Goal: Information Seeking & Learning: Check status

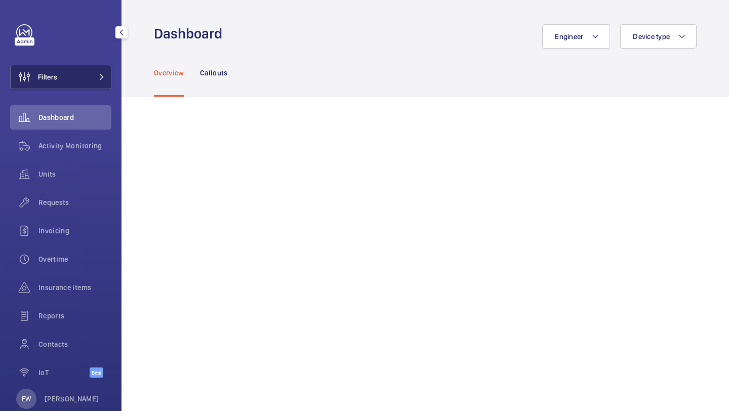
click at [88, 81] on button "Filters" at bounding box center [60, 77] width 101 height 24
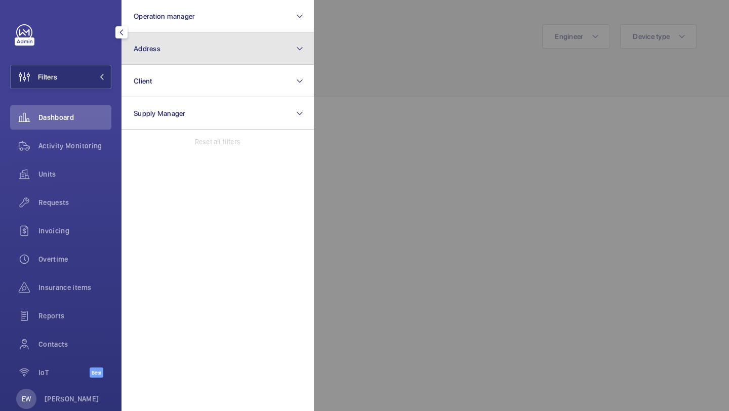
click at [149, 53] on button "Address" at bounding box center [217, 48] width 192 height 32
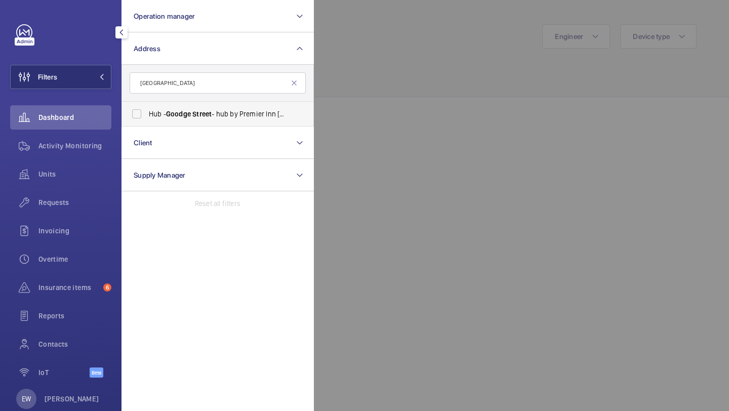
type input "[GEOGRAPHIC_DATA]"
click at [166, 107] on label "Hub - [GEOGRAPHIC_DATA] - hub by [GEOGRAPHIC_DATA] [GEOGRAPHIC_DATA]" at bounding box center [210, 114] width 176 height 24
click at [147, 107] on input "Hub - [GEOGRAPHIC_DATA] - hub by [GEOGRAPHIC_DATA] [GEOGRAPHIC_DATA]" at bounding box center [137, 114] width 20 height 20
checkbox input "true"
click at [79, 208] on div "Requests" at bounding box center [60, 202] width 101 height 24
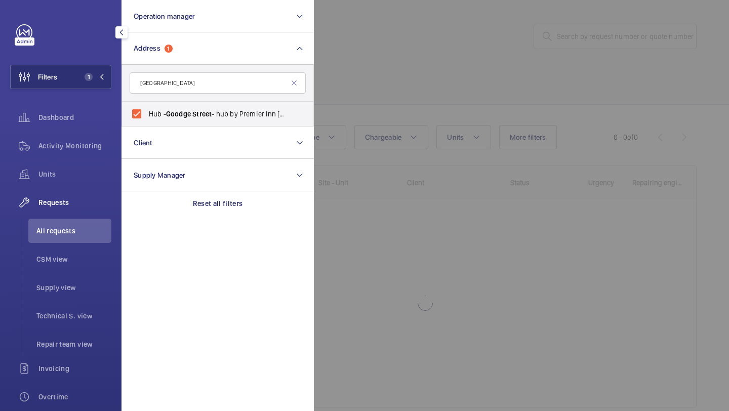
click at [404, 55] on div at bounding box center [678, 205] width 729 height 411
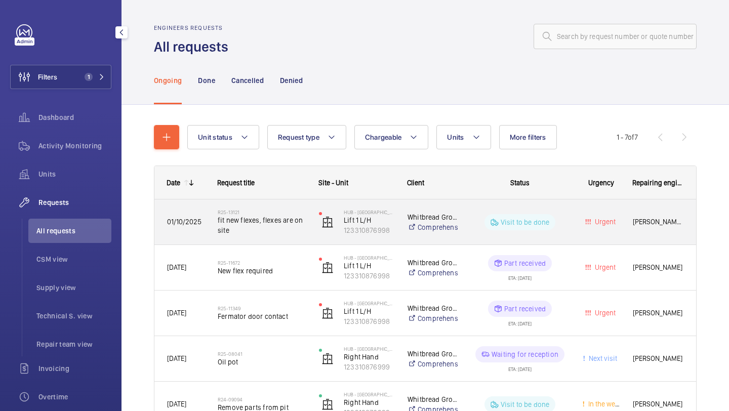
click at [275, 235] on span "fit new flexes, flexes are on site" at bounding box center [262, 225] width 88 height 20
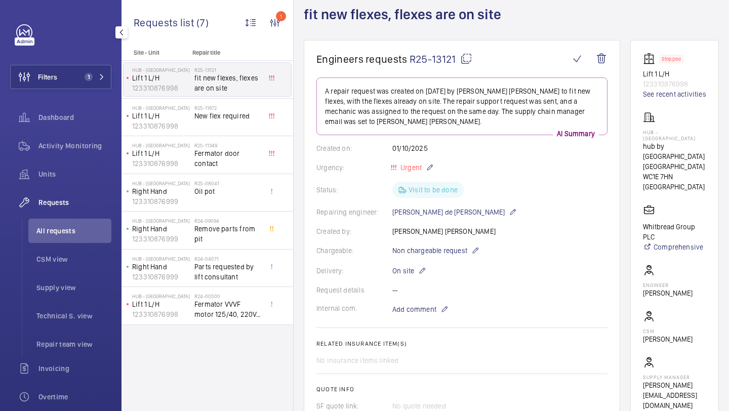
scroll to position [40, 0]
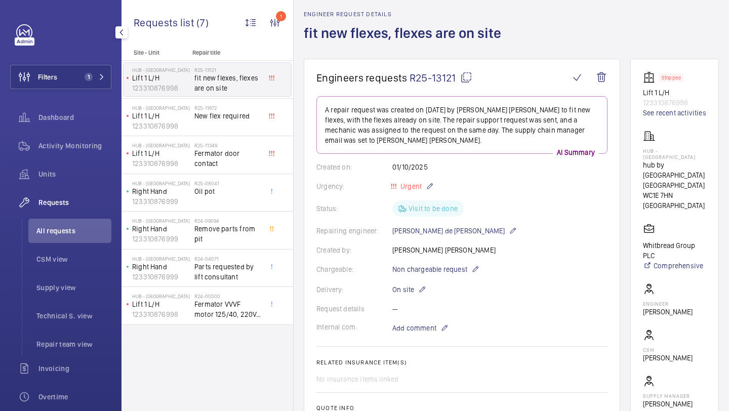
drag, startPoint x: 681, startPoint y: 181, endPoint x: 652, endPoint y: 167, distance: 32.1
click at [651, 167] on p "hub by [GEOGRAPHIC_DATA] [GEOGRAPHIC_DATA]" at bounding box center [674, 175] width 63 height 30
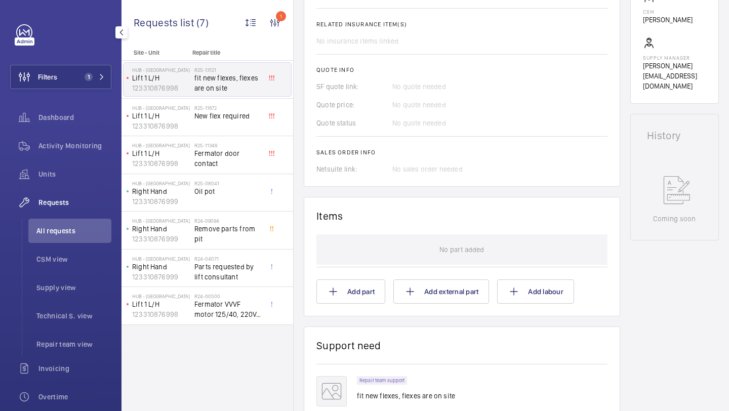
scroll to position [401, 0]
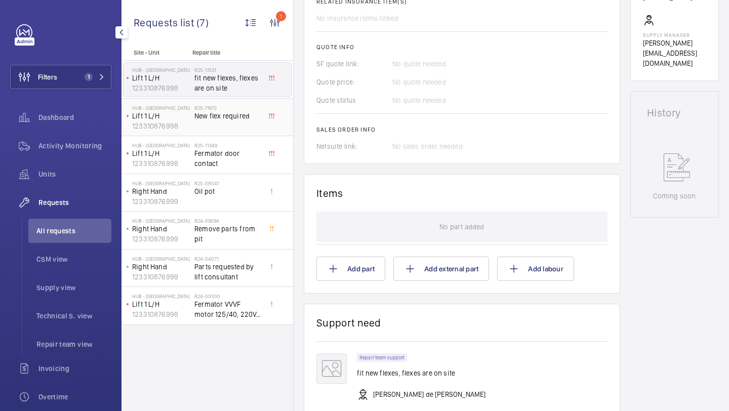
click at [246, 101] on div "R25-11672 New flex required" at bounding box center [229, 117] width 71 height 33
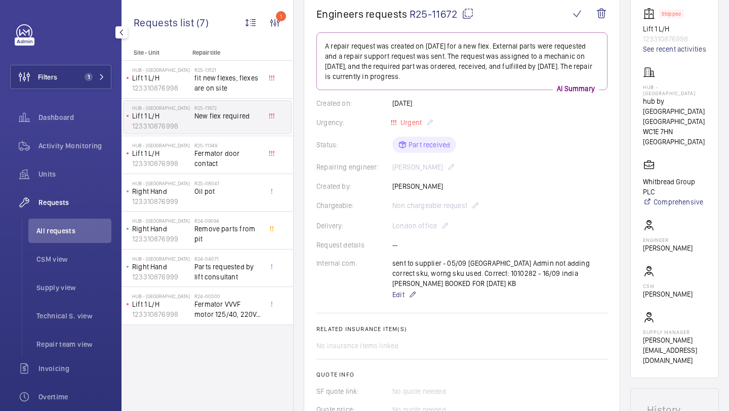
scroll to position [107, 0]
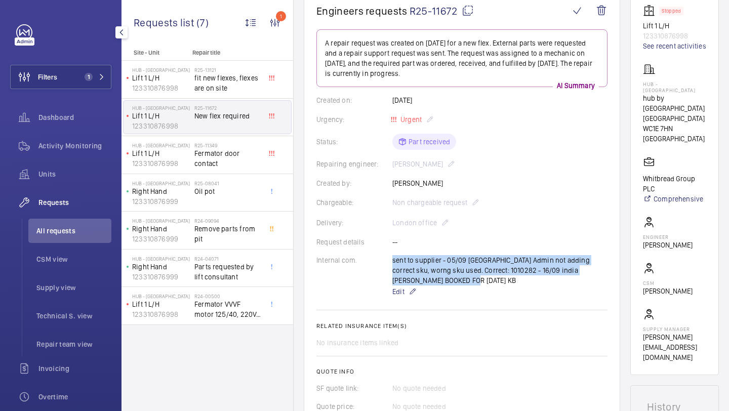
drag, startPoint x: 438, startPoint y: 279, endPoint x: 385, endPoint y: 287, distance: 53.3
click at [384, 288] on div "Internal com. sent to supplier - 05/09 [GEOGRAPHIC_DATA] Admin not adding corre…" at bounding box center [461, 276] width 291 height 43
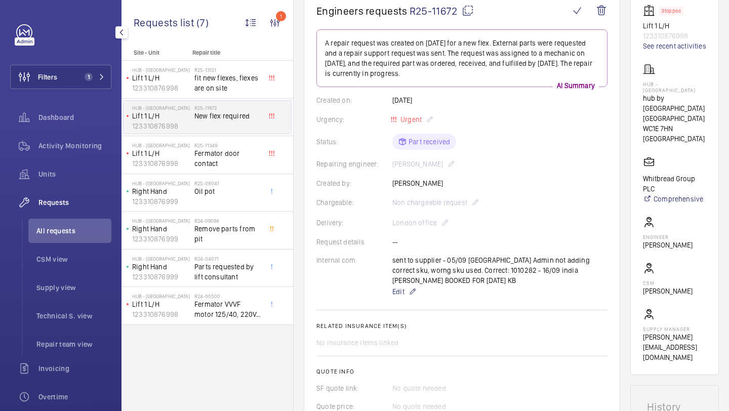
click at [449, 305] on wm-front-card-body "A repair request was created on [DATE] for a new flex. External parts were requ…" at bounding box center [461, 252] width 291 height 446
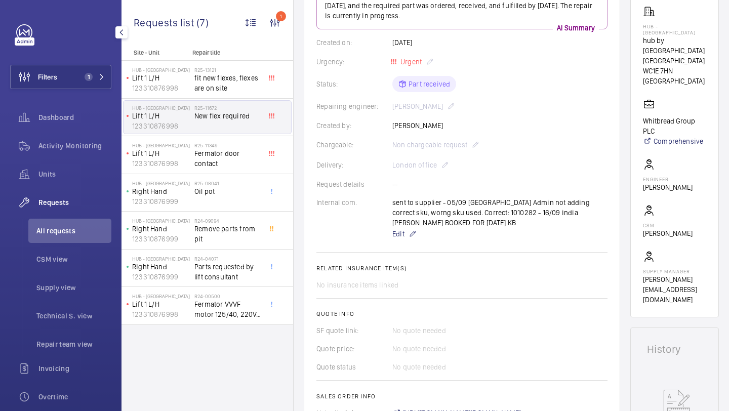
scroll to position [19, 0]
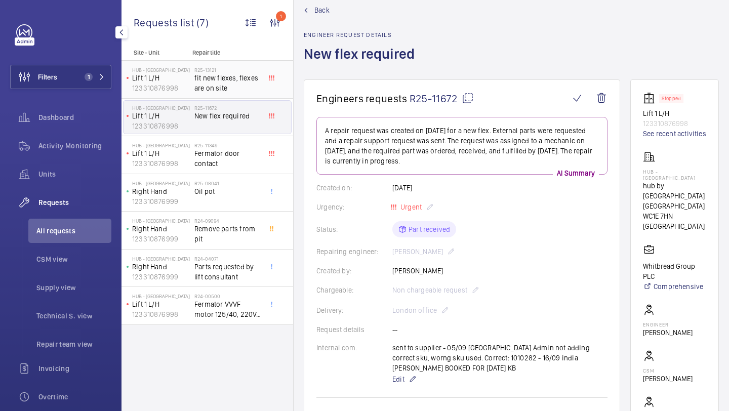
click at [219, 73] on span "fit new flexes, flexes are on site" at bounding box center [227, 83] width 67 height 20
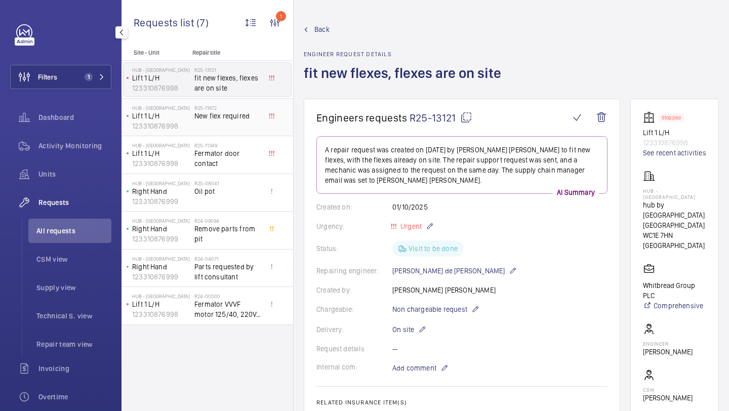
click at [216, 118] on span "New flex required" at bounding box center [227, 116] width 67 height 10
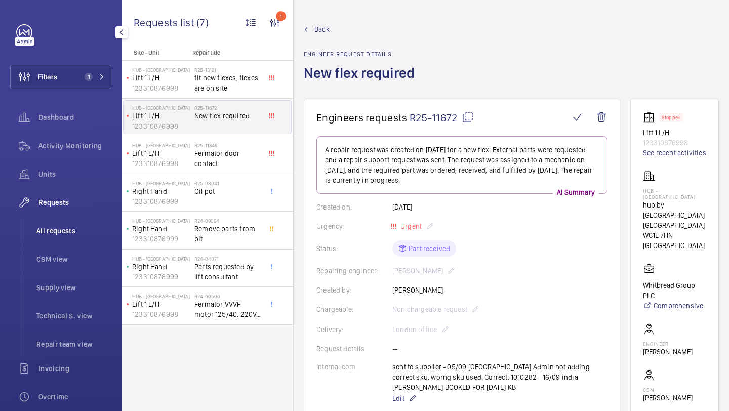
click at [96, 239] on li "All requests" at bounding box center [69, 231] width 83 height 24
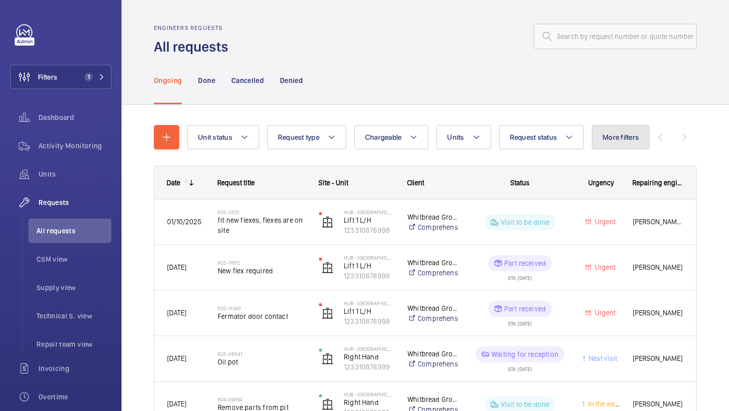
click at [635, 132] on button "More filters" at bounding box center [621, 137] width 58 height 24
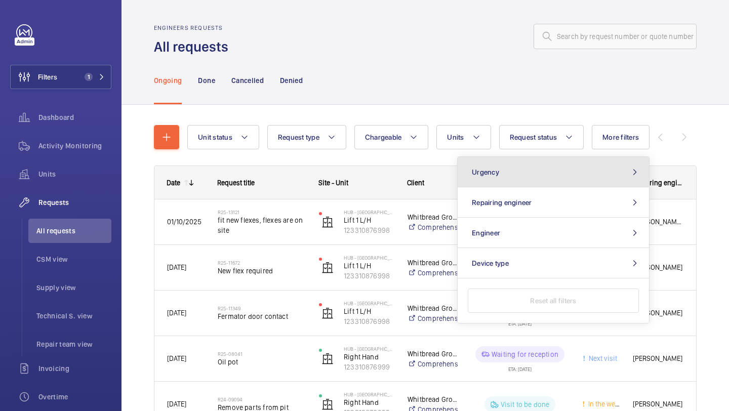
click at [562, 169] on button "Urgency" at bounding box center [552, 172] width 191 height 30
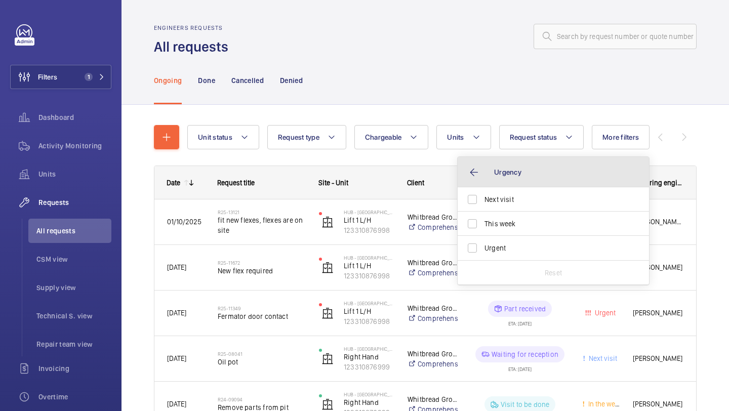
click at [496, 169] on span "Urgency" at bounding box center [507, 172] width 27 height 8
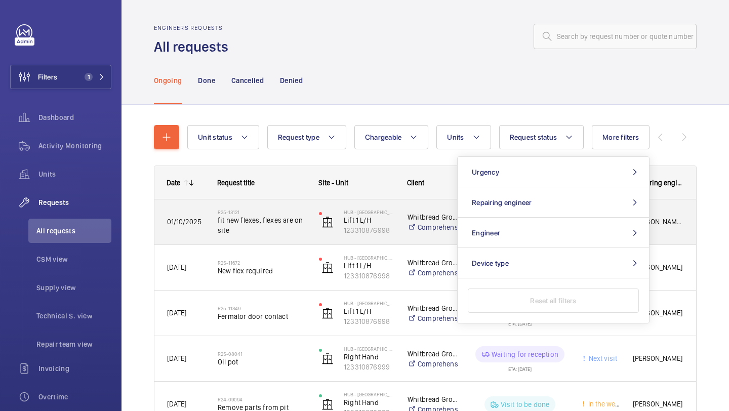
click at [276, 219] on span "fit new flexes, flexes are on site" at bounding box center [262, 225] width 88 height 20
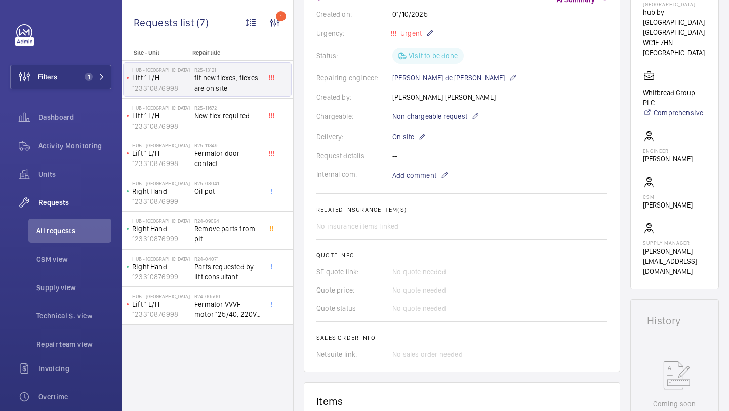
scroll to position [462, 0]
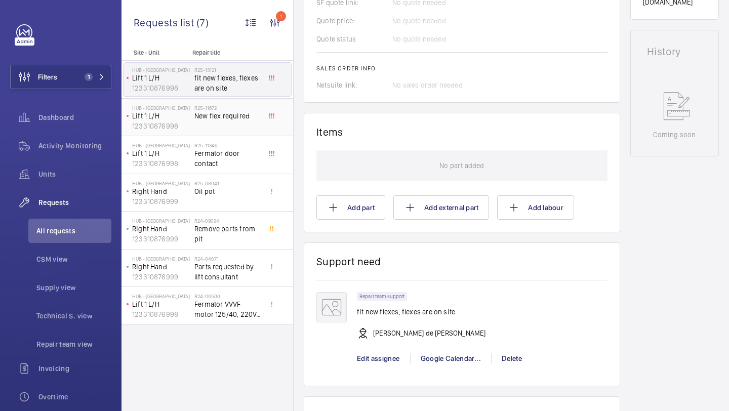
click at [243, 125] on div "R25-11672 New flex required" at bounding box center [227, 119] width 67 height 29
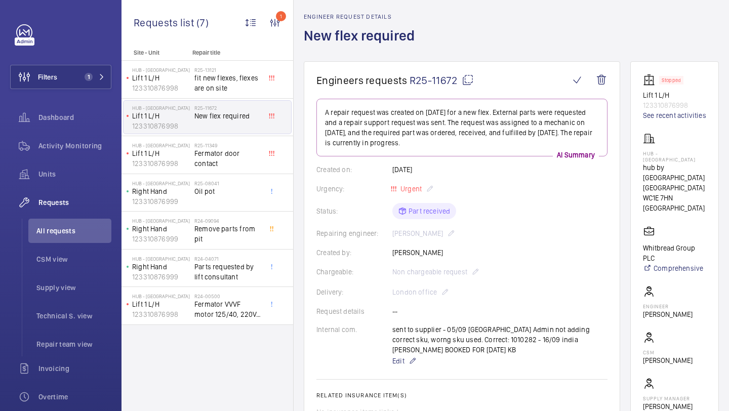
scroll to position [39, 0]
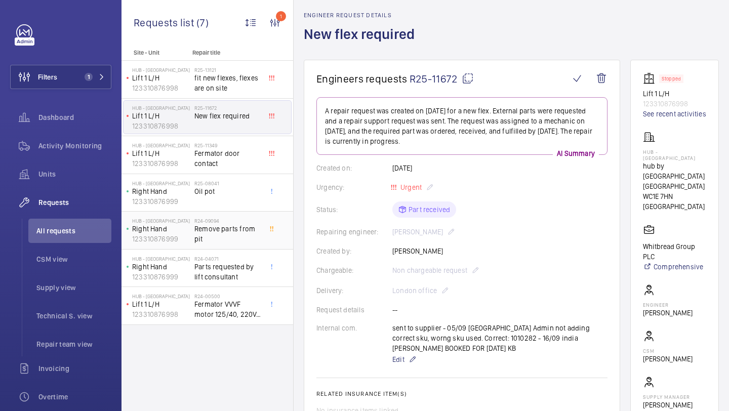
click at [233, 239] on span "Remove parts from pit" at bounding box center [227, 234] width 67 height 20
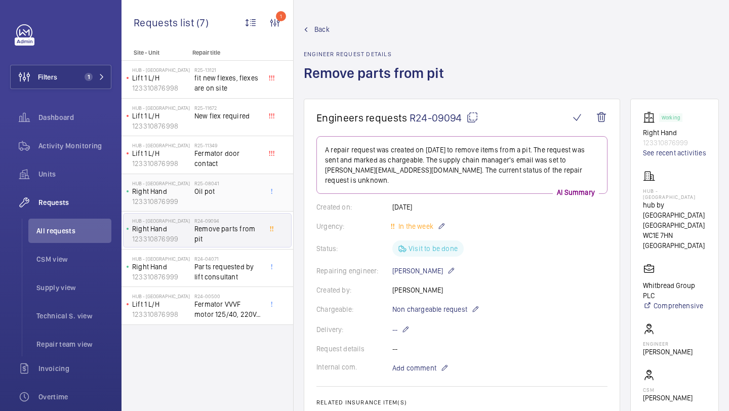
click at [233, 197] on div "R25-08041 Oil pot" at bounding box center [227, 194] width 67 height 29
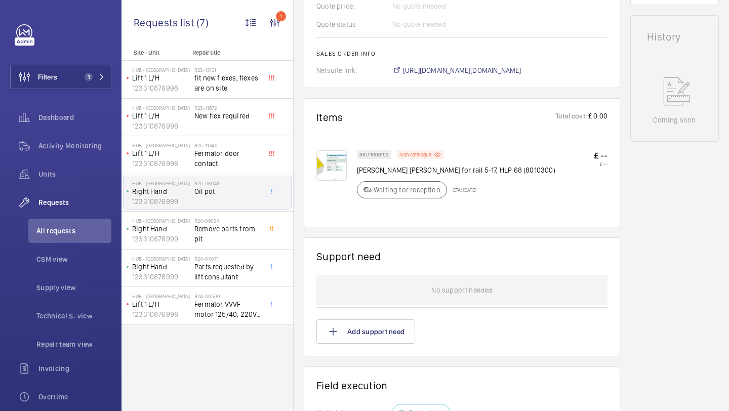
scroll to position [487, 0]
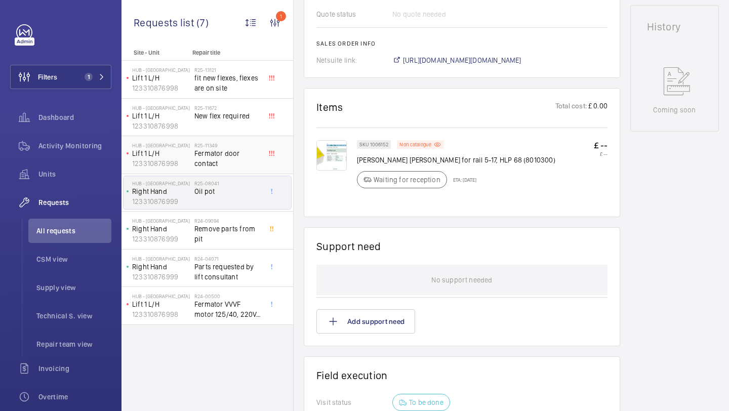
click at [249, 173] on div "Hub - Goodge Street Lift 1 L/H 123310876998 R25-11349 Fermator door contact" at bounding box center [207, 155] width 172 height 38
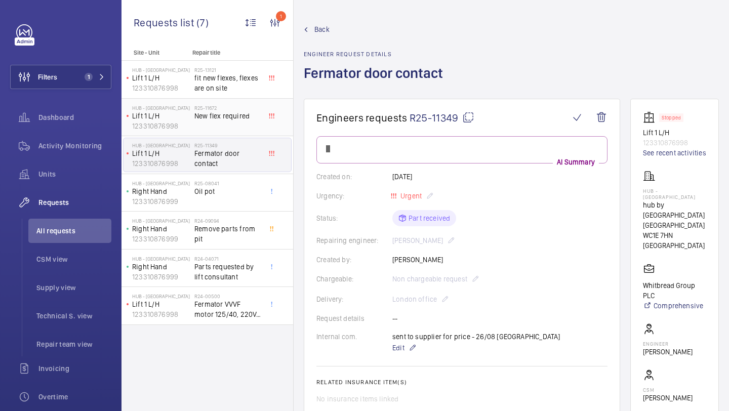
click at [246, 107] on h2 "R25-11672" at bounding box center [227, 108] width 67 height 6
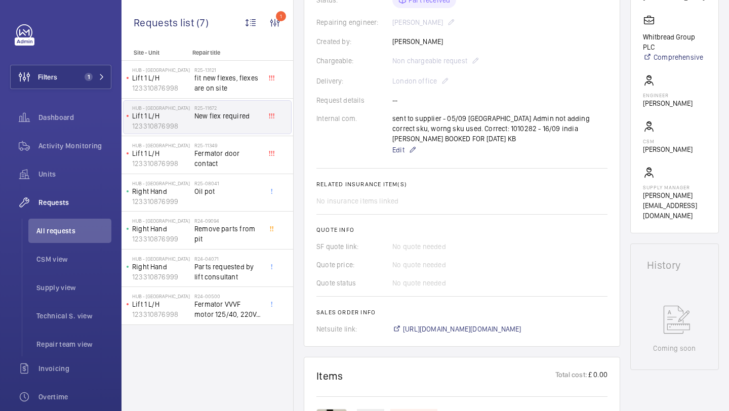
scroll to position [66, 0]
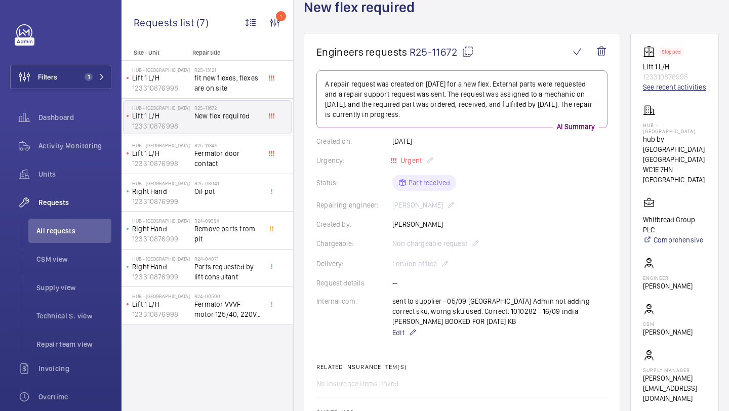
click at [664, 92] on link "See recent activities" at bounding box center [674, 87] width 63 height 10
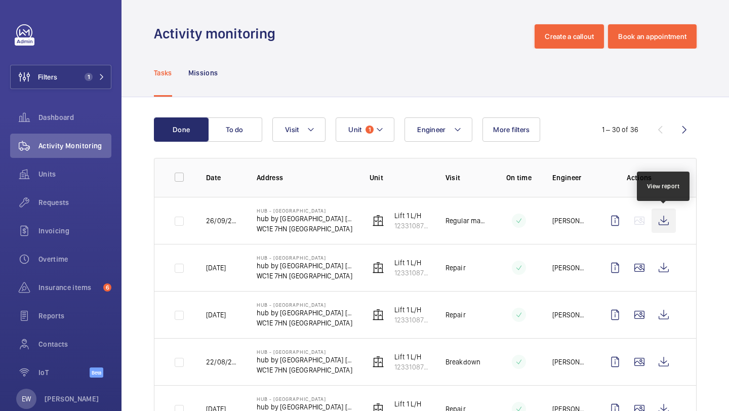
click at [661, 224] on wm-front-icon-button at bounding box center [663, 221] width 24 height 24
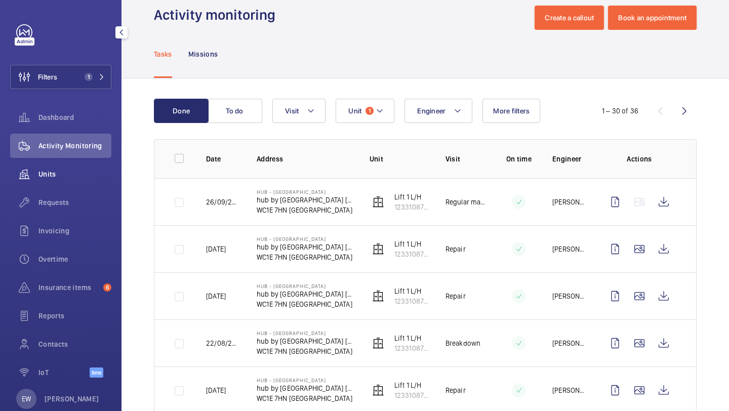
click at [51, 168] on div "Units" at bounding box center [60, 174] width 101 height 24
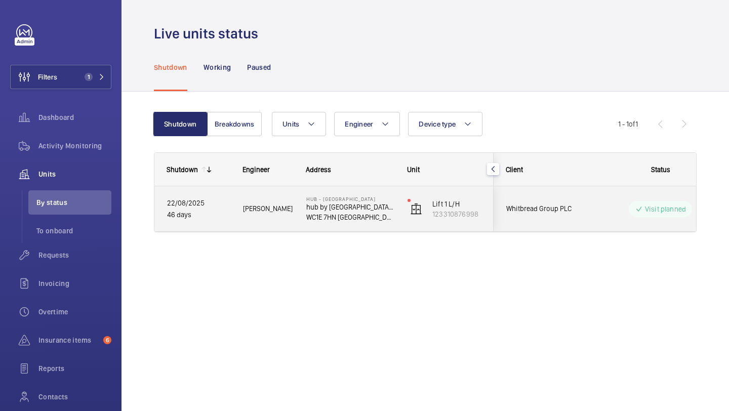
click at [579, 203] on span "Whitbread Group PLC" at bounding box center [545, 209] width 78 height 12
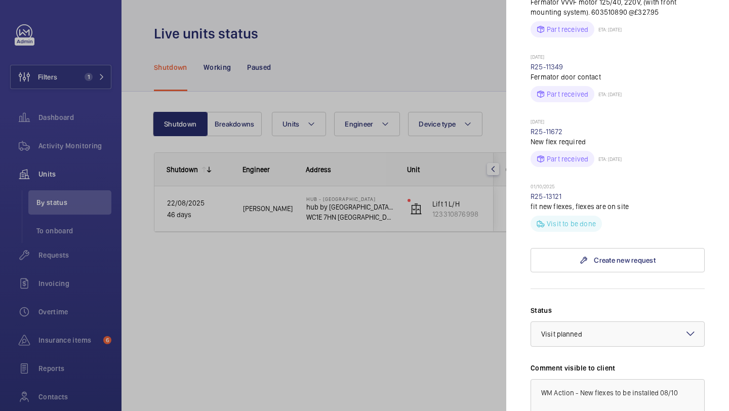
scroll to position [388, 0]
click at [559, 193] on link "R25-13121" at bounding box center [545, 197] width 31 height 8
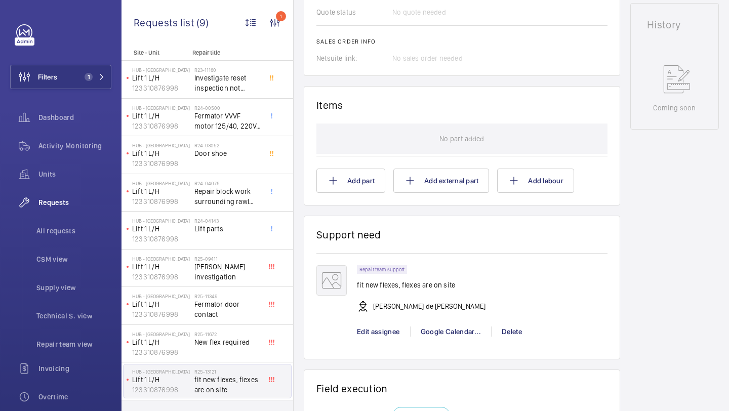
scroll to position [481, 0]
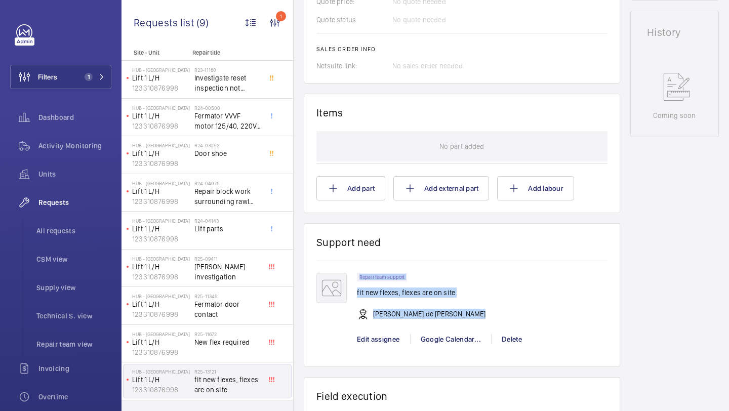
drag, startPoint x: 354, startPoint y: 295, endPoint x: 465, endPoint y: 318, distance: 112.9
click at [465, 318] on div "Repair team support fit new flexes, flexes are on site [PERSON_NAME] de [PERSON…" at bounding box center [461, 313] width 291 height 81
click at [467, 313] on div "Repair team support fit new flexes, flexes are on site [PERSON_NAME] de [PERSON…" at bounding box center [482, 301] width 251 height 57
drag, startPoint x: 467, startPoint y: 313, endPoint x: 358, endPoint y: 295, distance: 109.8
click at [358, 295] on div "Repair team support fit new flexes, flexes are on site [PERSON_NAME] de [PERSON…" at bounding box center [482, 301] width 251 height 57
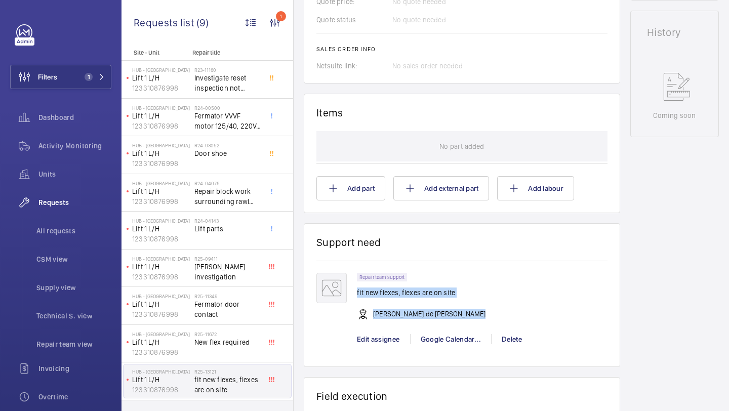
click at [396, 293] on p "fit new flexes, flexes are on site" at bounding box center [421, 292] width 129 height 10
drag, startPoint x: 354, startPoint y: 294, endPoint x: 466, endPoint y: 314, distance: 113.8
click at [470, 318] on div "Repair team support fit new flexes, flexes are on site [PERSON_NAME] de [PERSON…" at bounding box center [461, 313] width 291 height 81
click at [466, 314] on div "Repair team support fit new flexes, flexes are on site [PERSON_NAME] de [PERSON…" at bounding box center [482, 301] width 251 height 57
drag, startPoint x: 466, startPoint y: 314, endPoint x: 358, endPoint y: 289, distance: 111.1
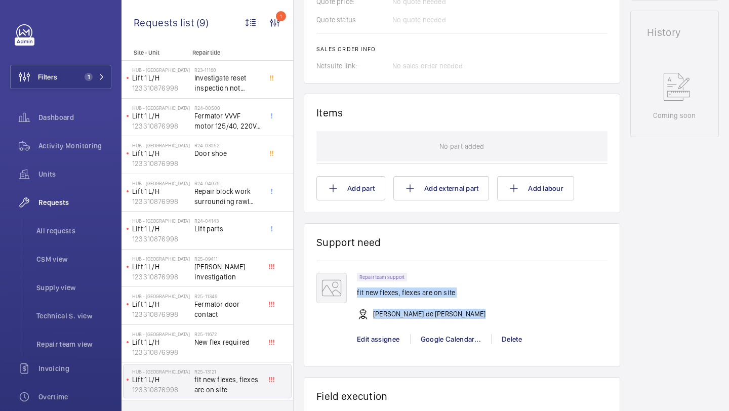
click at [357, 289] on div "Repair team support fit new flexes, flexes are on site [PERSON_NAME] de [PERSON…" at bounding box center [482, 301] width 251 height 57
click at [365, 269] on div "Repair team support fit new flexes, flexes are on site [PERSON_NAME] de [PERSON…" at bounding box center [461, 308] width 291 height 94
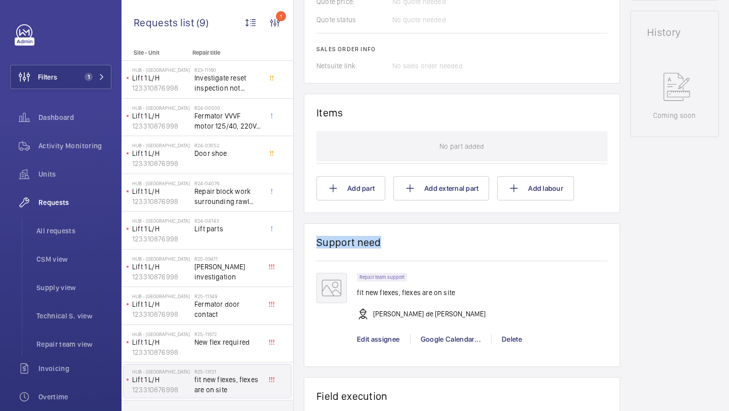
drag, startPoint x: 380, startPoint y: 252, endPoint x: 312, endPoint y: 240, distance: 68.3
click at [312, 240] on wm-front-card "Support need Repair team support fit new flexes, flexes are on site [PERSON_NAM…" at bounding box center [462, 295] width 316 height 144
drag, startPoint x: 312, startPoint y: 240, endPoint x: 391, endPoint y: 246, distance: 79.1
click at [394, 248] on wm-front-card "Support need Repair team support fit new flexes, flexes are on site [PERSON_NAM…" at bounding box center [462, 295] width 316 height 144
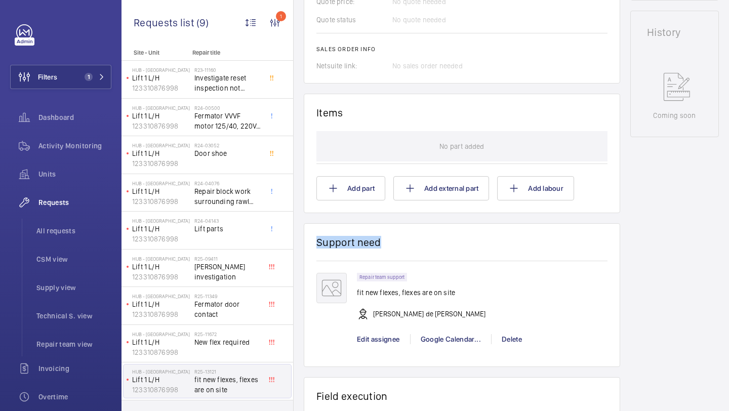
click at [391, 246] on wm-front-card-header "Support need" at bounding box center [461, 248] width 291 height 25
drag, startPoint x: 379, startPoint y: 246, endPoint x: 303, endPoint y: 241, distance: 76.0
click at [303, 241] on div "Engineers requests R25-13121 A repair request was created on [DATE] by [PERSON_…" at bounding box center [511, 131] width 435 height 1028
click at [316, 234] on wm-front-card "Support need Repair team support fit new flexes, flexes are on site [PERSON_NAM…" at bounding box center [462, 295] width 316 height 144
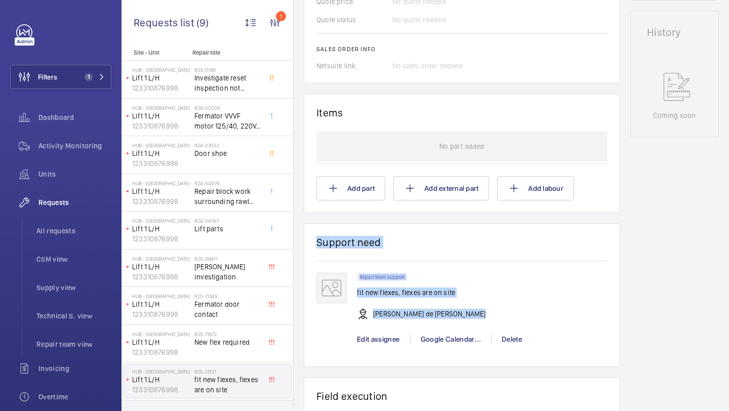
drag, startPoint x: 315, startPoint y: 225, endPoint x: 453, endPoint y: 299, distance: 156.5
click at [460, 305] on wm-front-card "Support need Repair team support fit new flexes, flexes are on site [PERSON_NAM…" at bounding box center [462, 295] width 316 height 144
click at [478, 300] on div "Repair team support fit new flexes, flexes are on site [PERSON_NAME] de [PERSON…" at bounding box center [482, 301] width 251 height 57
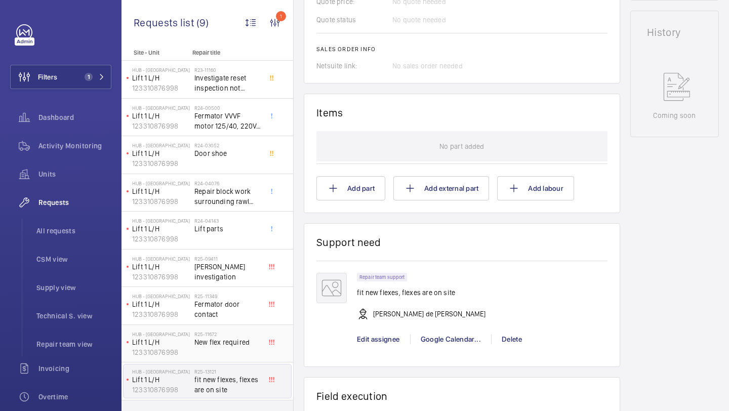
click at [247, 346] on span "New flex required" at bounding box center [227, 342] width 67 height 10
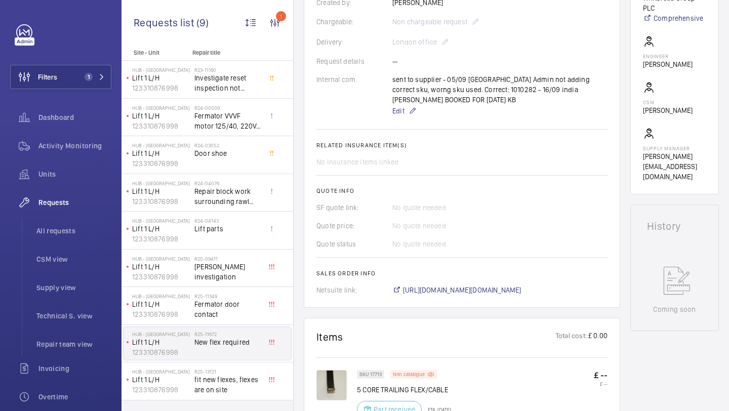
scroll to position [382, 0]
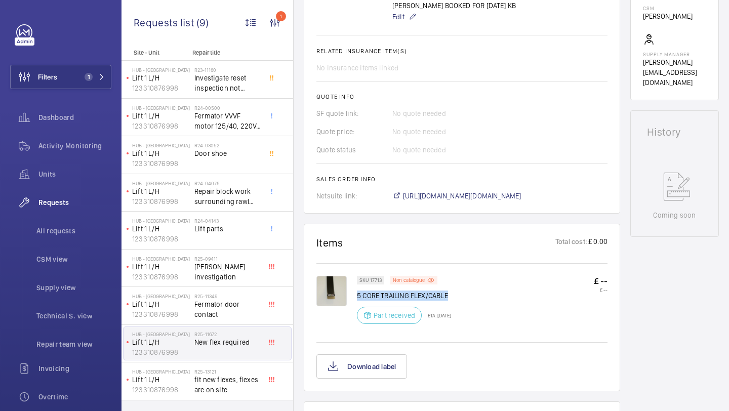
drag, startPoint x: 450, startPoint y: 294, endPoint x: 355, endPoint y: 299, distance: 94.8
click at [356, 299] on div "SKU 17713 Non catalogue 5 CORE TRAILING FLEX/CABLE Part received ETA: [DATE] £ …" at bounding box center [461, 308] width 291 height 64
click at [331, 293] on img at bounding box center [331, 291] width 30 height 30
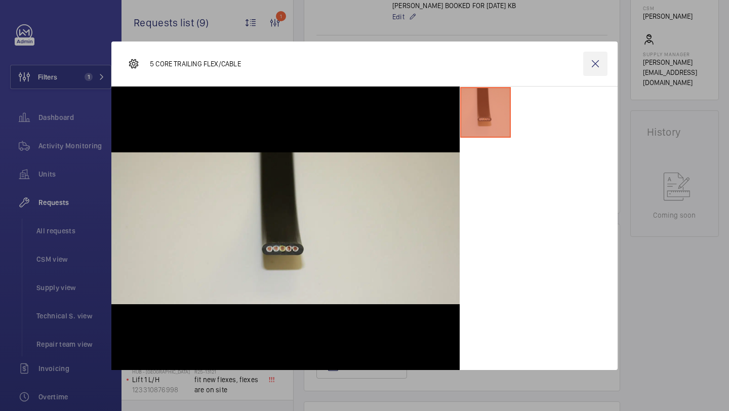
click at [587, 63] on wm-front-icon-button at bounding box center [595, 64] width 24 height 24
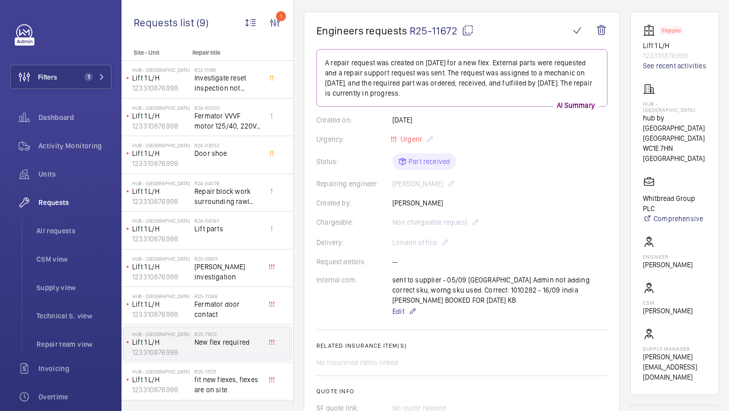
scroll to position [65, 0]
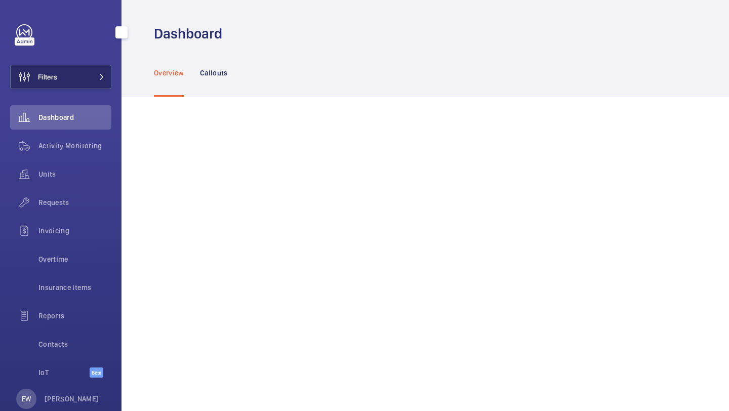
click at [99, 76] on mat-icon at bounding box center [102, 77] width 6 height 6
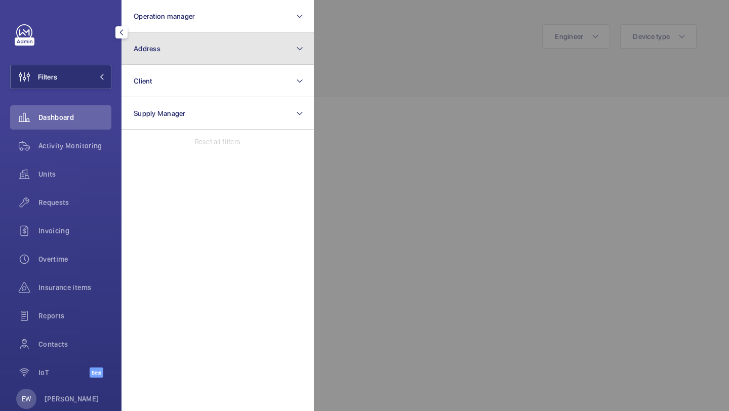
click at [162, 57] on button "Address" at bounding box center [217, 48] width 192 height 32
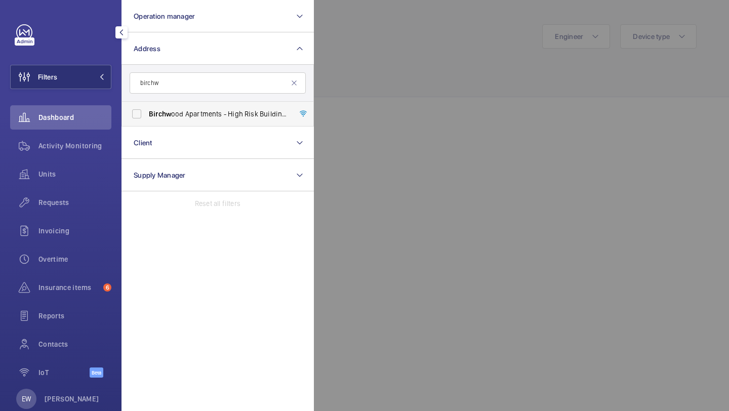
type input "birchw"
click at [173, 106] on label "Birchw ood Apartments - High Risk Building - Birchw ood Apartments, LONDON N4 1…" at bounding box center [210, 114] width 176 height 24
click at [147, 106] on input "Birchw ood Apartments - High Risk Building - Birchw ood Apartments, LONDON N4 1…" at bounding box center [137, 114] width 20 height 20
checkbox input "true"
click at [79, 190] on div "Units" at bounding box center [60, 176] width 101 height 28
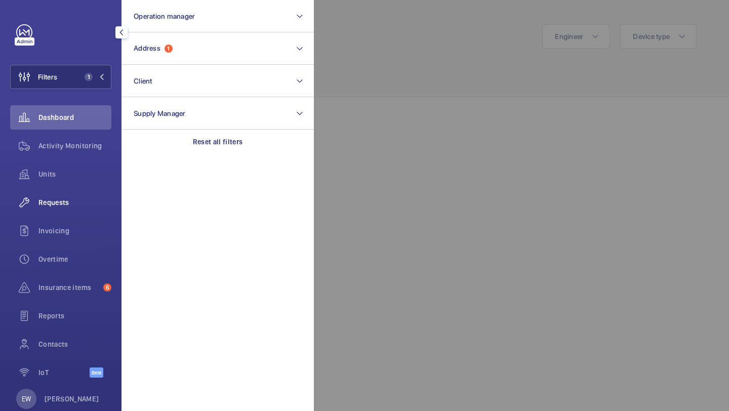
click at [76, 211] on div "Requests" at bounding box center [60, 202] width 101 height 24
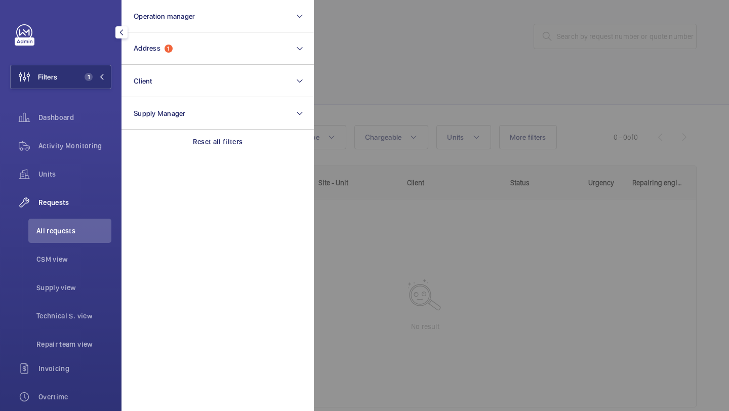
click at [391, 39] on div at bounding box center [678, 205] width 729 height 411
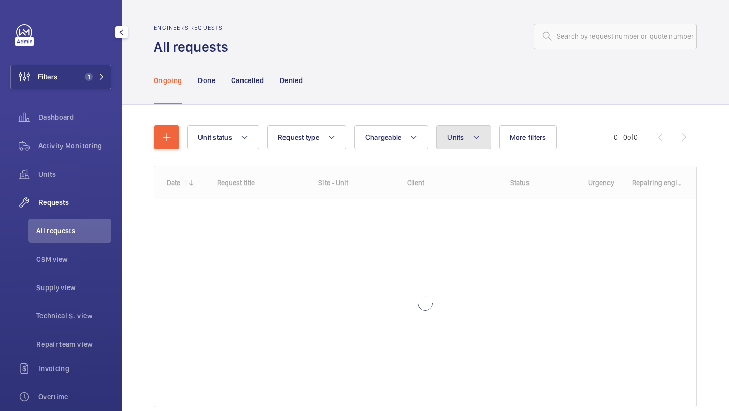
click at [459, 129] on button "Units" at bounding box center [463, 137] width 54 height 24
